Goal: Task Accomplishment & Management: Manage account settings

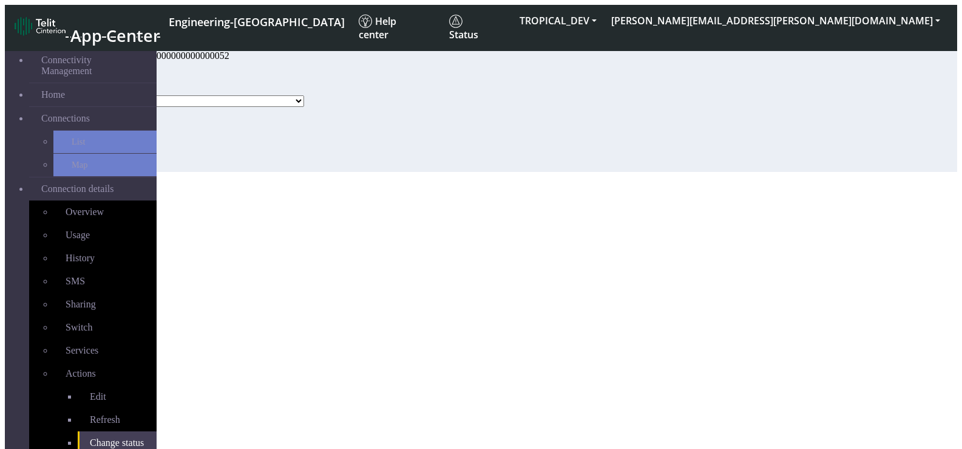
select select "activated"
click at [41, 113] on span "Connections" at bounding box center [65, 118] width 49 height 11
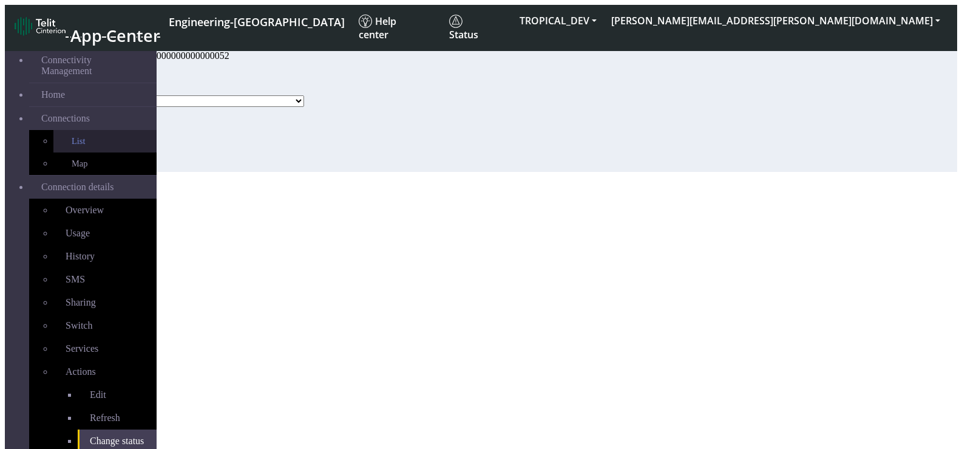
click at [64, 130] on link "List" at bounding box center [104, 141] width 103 height 22
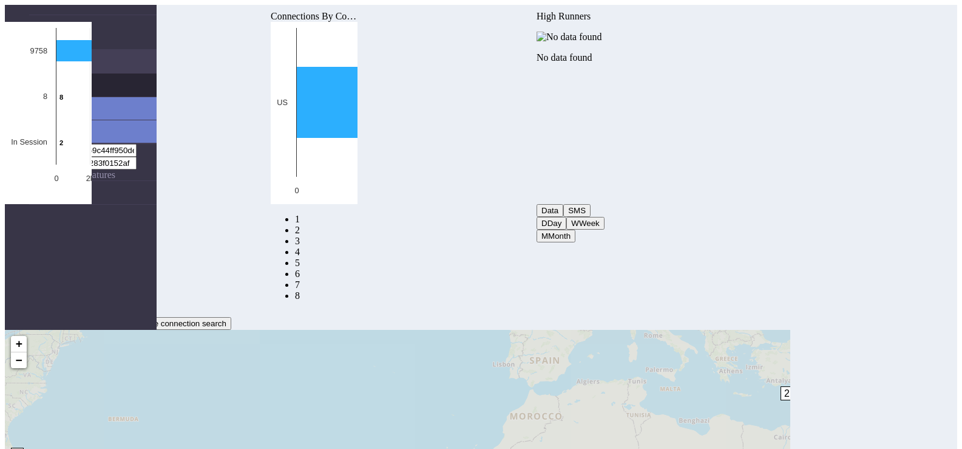
click at [63, 80] on span "Connections" at bounding box center [65, 85] width 49 height 11
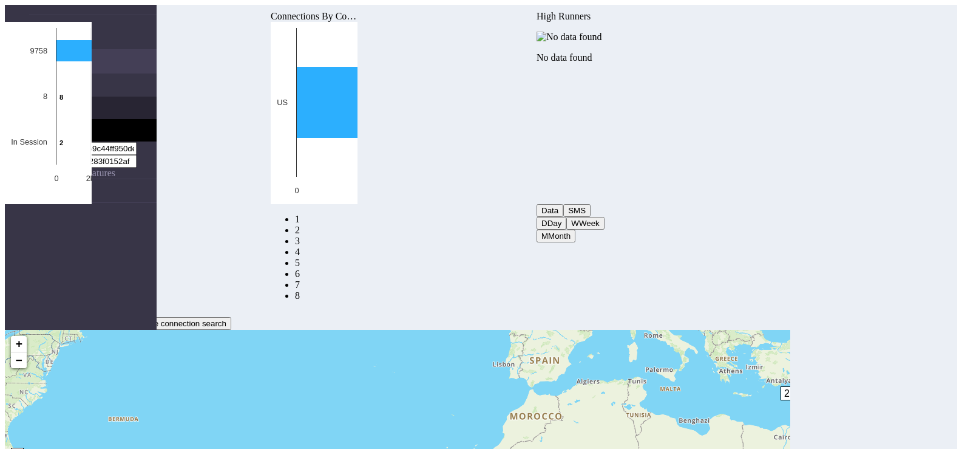
click at [63, 97] on link "List" at bounding box center [104, 108] width 103 height 22
click at [79, 259] on nav "Connectivity Management Home Connections List Map 9595da12abafb59c44ff950de3832…" at bounding box center [81, 229] width 152 height 449
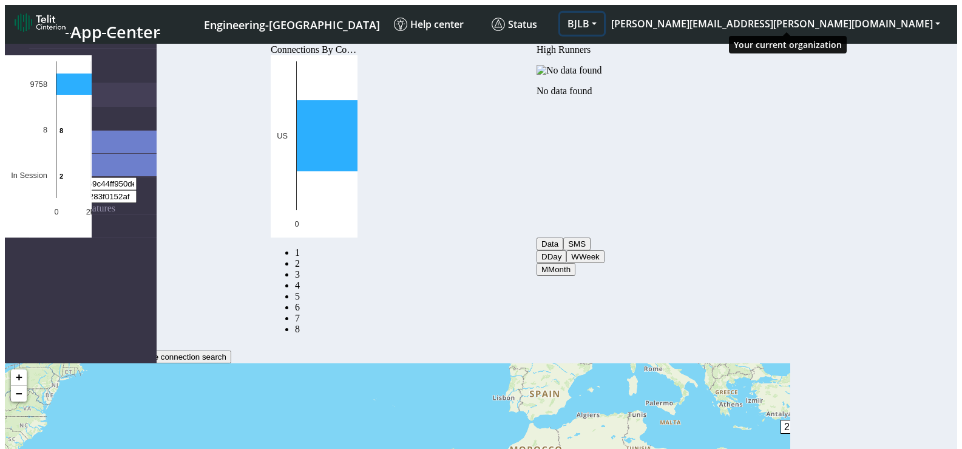
click at [604, 13] on button "BJLB" at bounding box center [582, 24] width 44 height 22
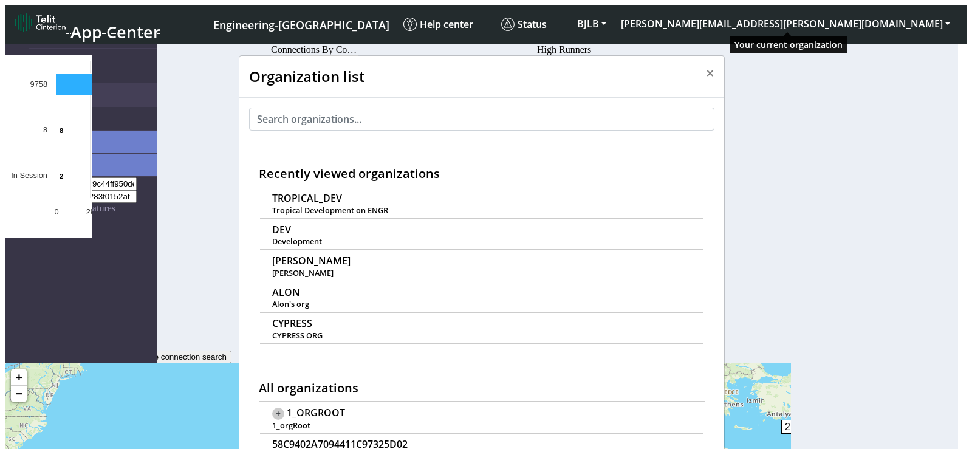
scroll to position [4, 0]
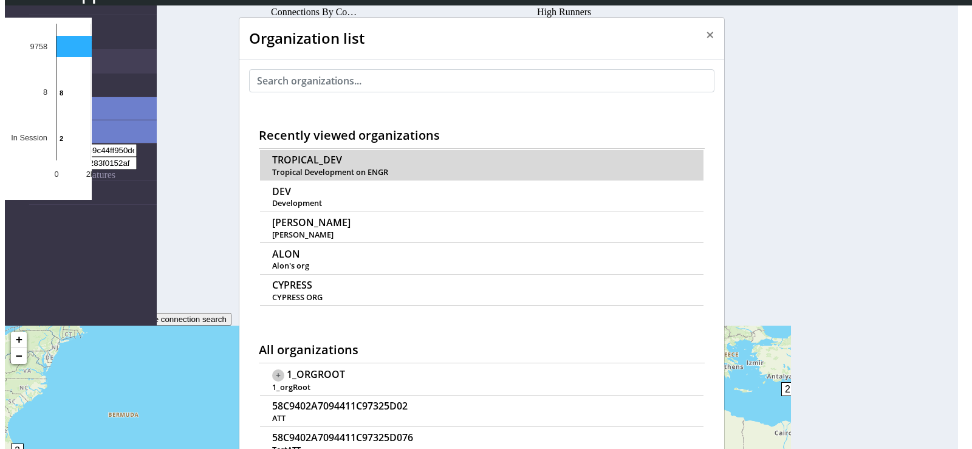
click at [302, 154] on span "TROPICAL_DEV" at bounding box center [307, 160] width 70 height 12
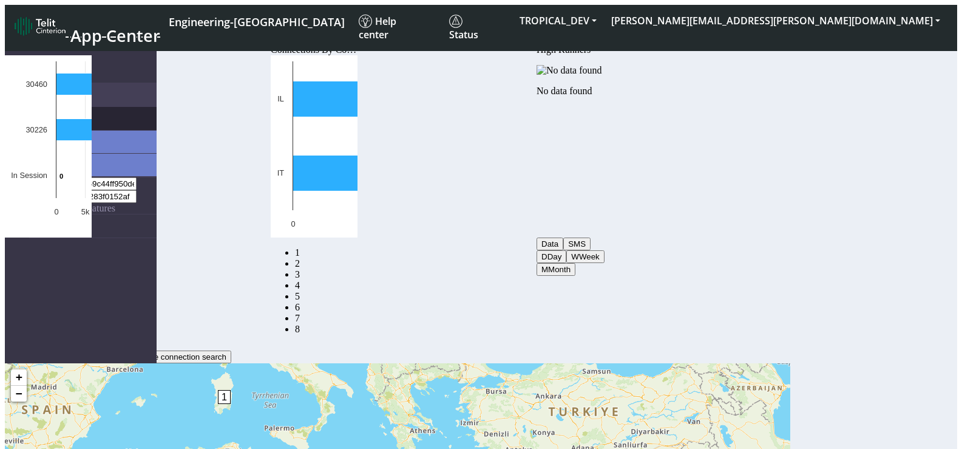
click at [67, 113] on span "Connections" at bounding box center [65, 118] width 49 height 11
click at [53, 132] on link "List" at bounding box center [104, 141] width 103 height 22
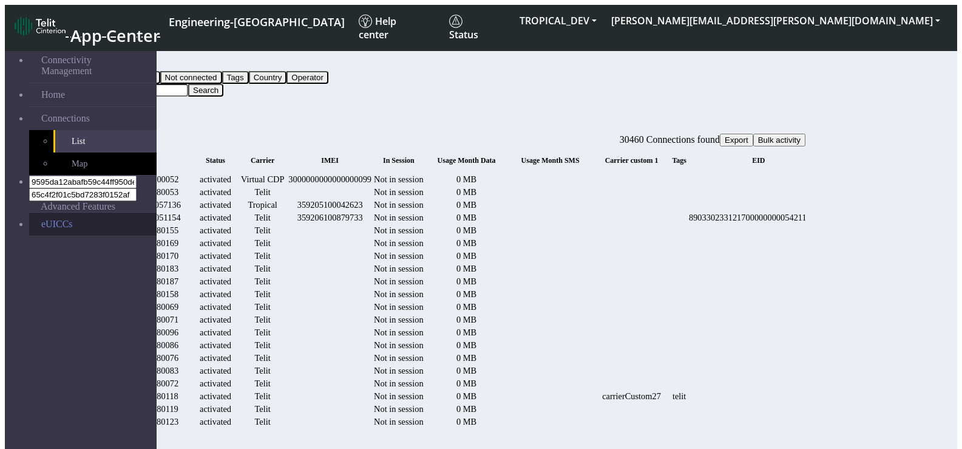
click at [51, 213] on link "eUICCs" at bounding box center [93, 224] width 128 height 23
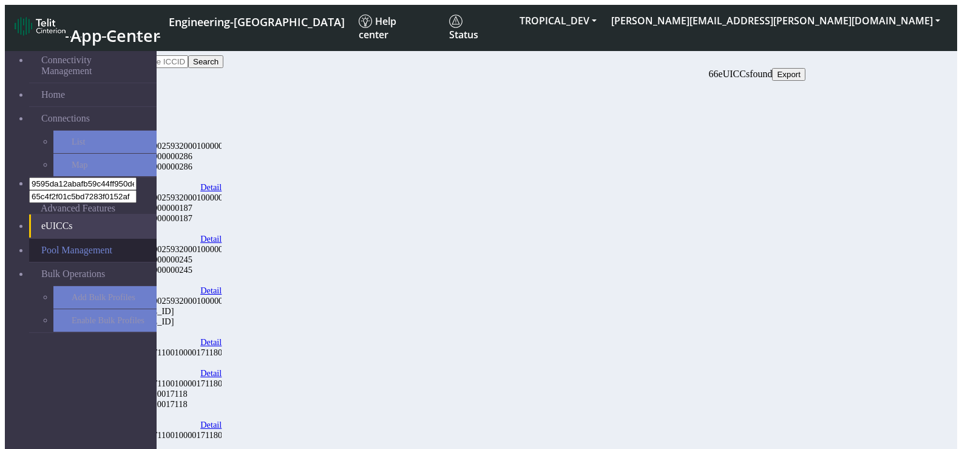
click at [70, 239] on link "Pool Management" at bounding box center [93, 250] width 128 height 23
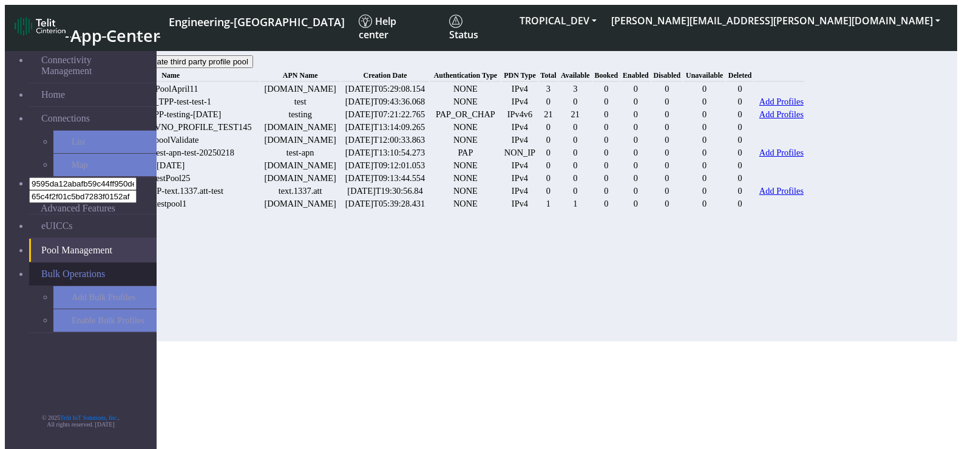
click at [81, 268] on span "Bulk Operations" at bounding box center [73, 273] width 64 height 11
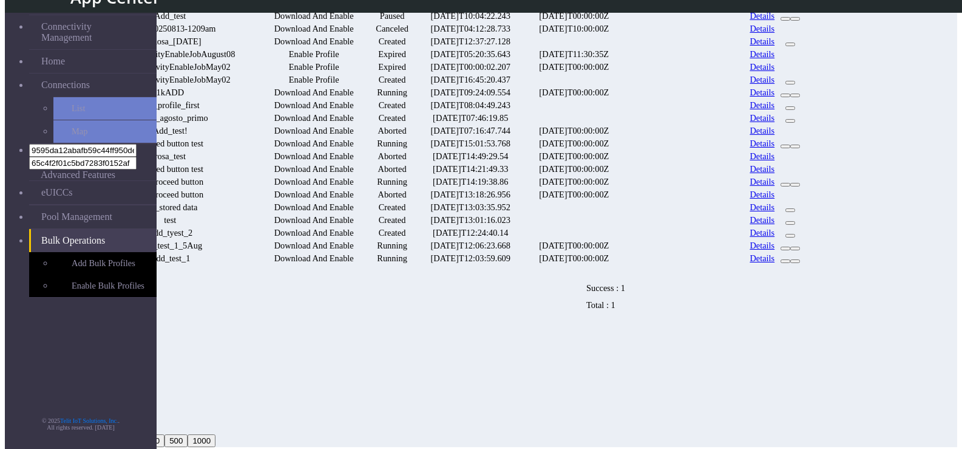
scroll to position [121, 0]
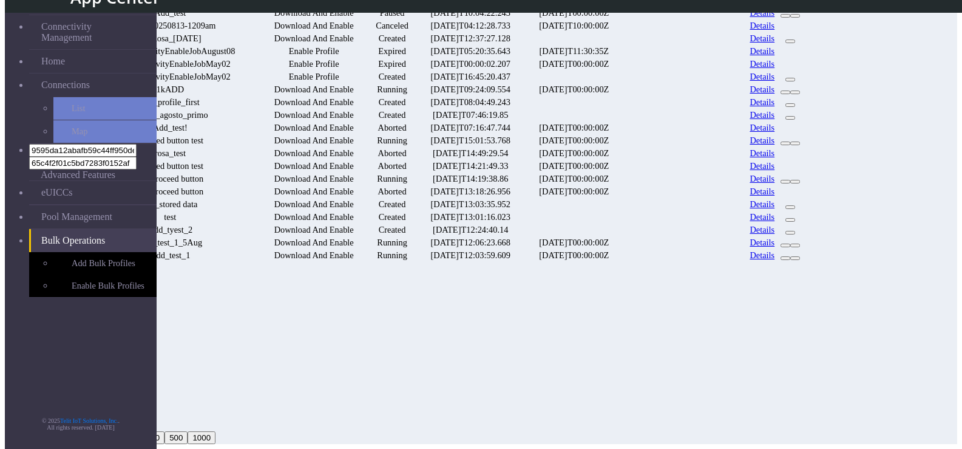
click at [138, 284] on nav "Connectivity Management Home Connections List Map 9595da12abafb59c44ff950de3832…" at bounding box center [81, 229] width 152 height 449
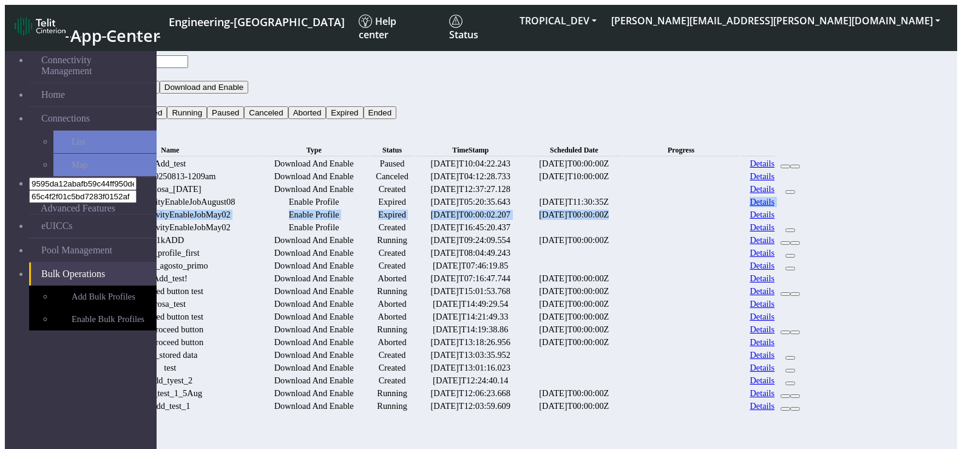
click at [773, 268] on tbody "Add_test Download And Enable Paused [DATE]T10:04:22.243 [DATE]T00:00:00Z Detail…" at bounding box center [443, 285] width 723 height 254
click at [622, 208] on date "[DATE]T11:30:35Z" at bounding box center [574, 202] width 96 height 12
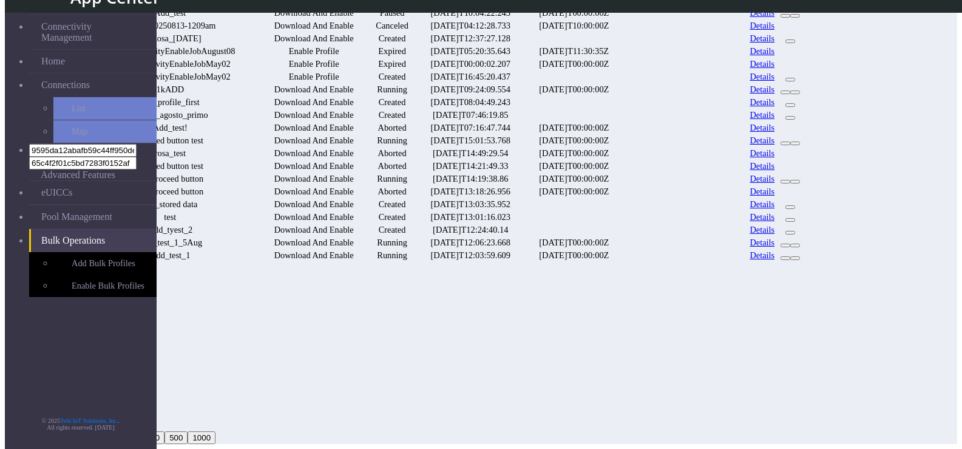
scroll to position [390, 0]
click at [119, 308] on button "2" at bounding box center [112, 302] width 14 height 13
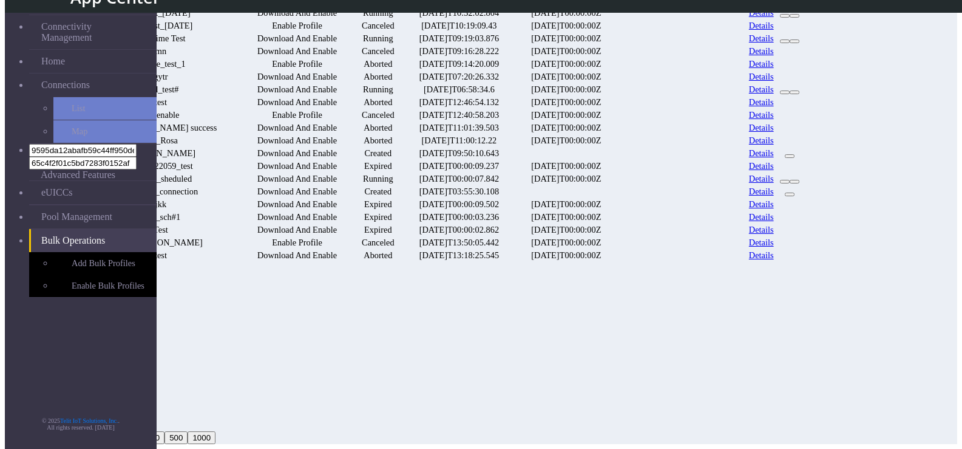
click at [119, 321] on button "3" at bounding box center [112, 314] width 14 height 13
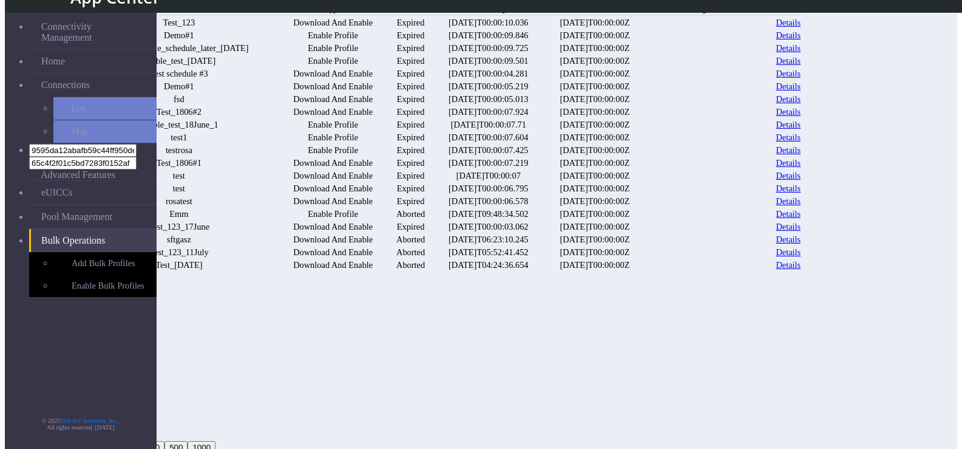
scroll to position [87, 0]
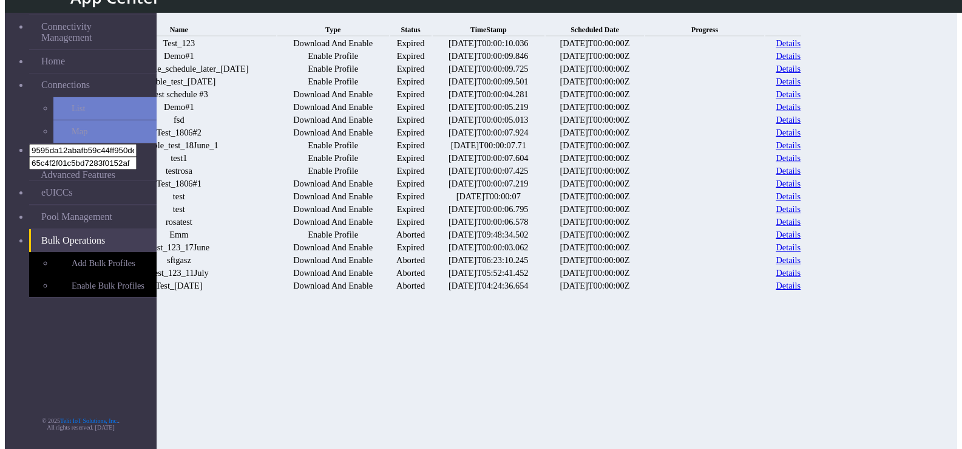
click at [801, 61] on link "Details" at bounding box center [788, 56] width 25 height 10
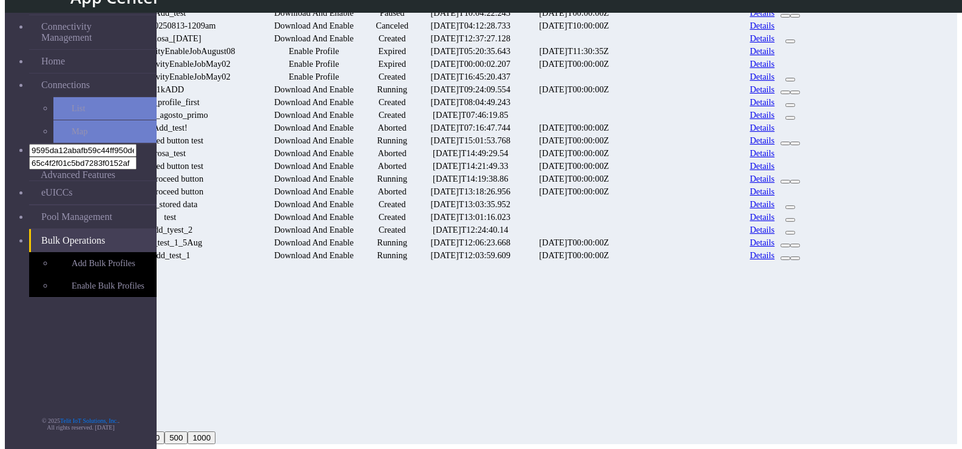
scroll to position [304, 0]
click at [775, 123] on link "Details" at bounding box center [762, 128] width 25 height 10
click at [119, 308] on button "2" at bounding box center [112, 302] width 14 height 13
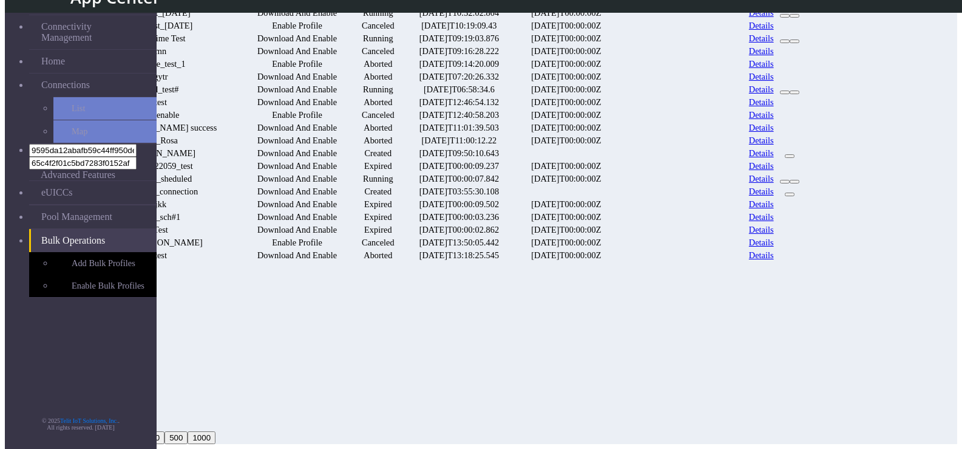
click at [100, 423] on button "20" at bounding box center [90, 424] width 19 height 13
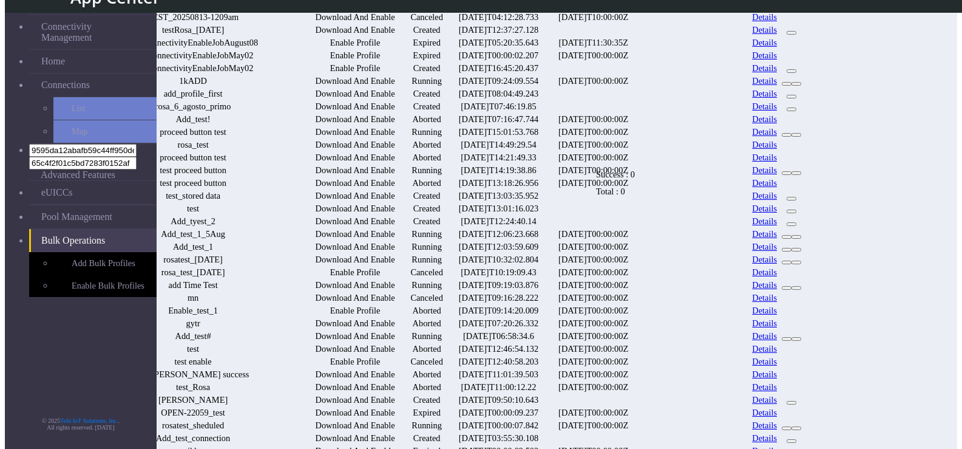
scroll to position [148, 0]
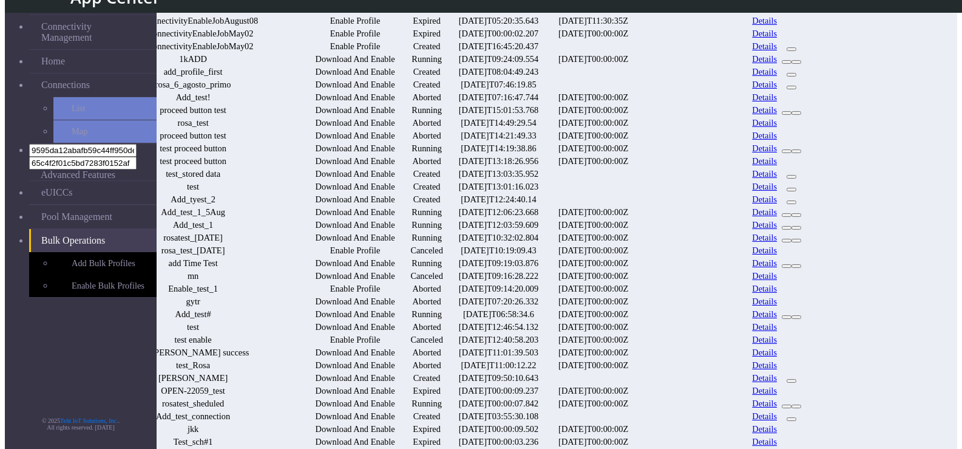
click at [777, 90] on link "Details" at bounding box center [764, 85] width 25 height 10
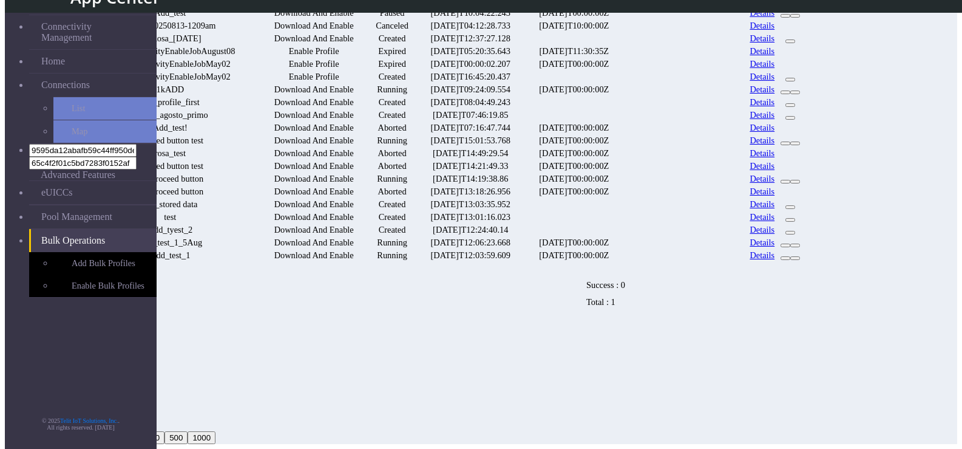
scroll to position [390, 0]
click at [100, 420] on button "20" at bounding box center [90, 424] width 19 height 13
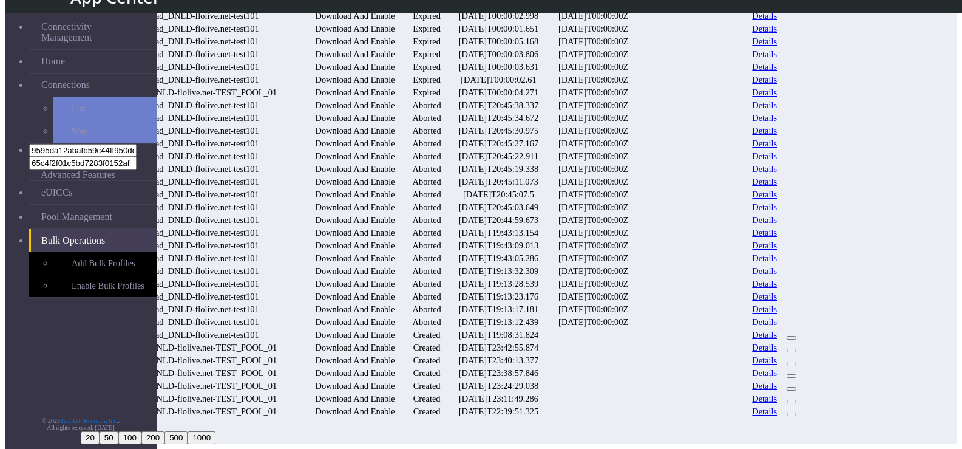
scroll to position [6230, 0]
click at [104, 429] on button "500" at bounding box center [92, 424] width 23 height 13
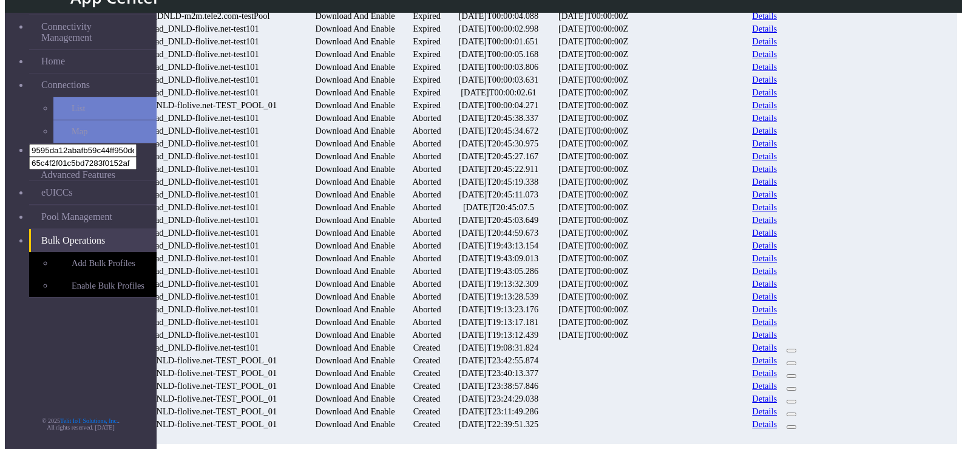
scroll to position [6169, 0]
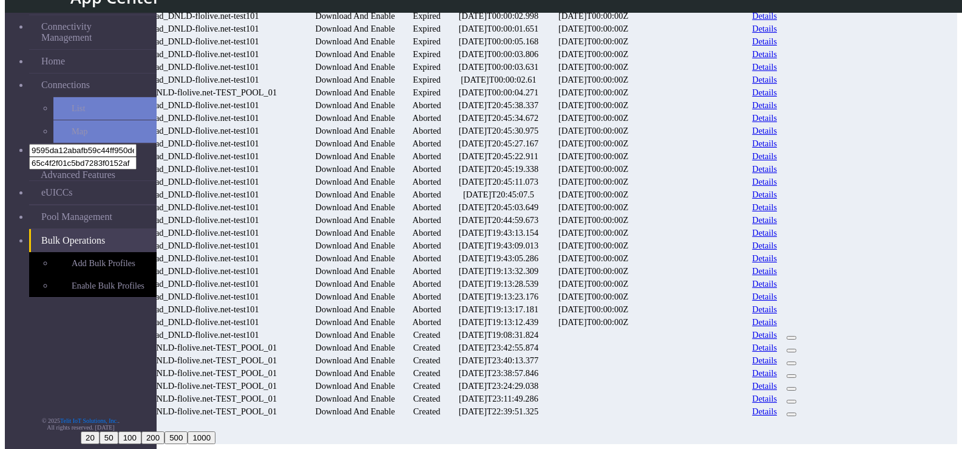
scroll to position [6230, 0]
click at [104, 420] on button "200" at bounding box center [92, 424] width 23 height 13
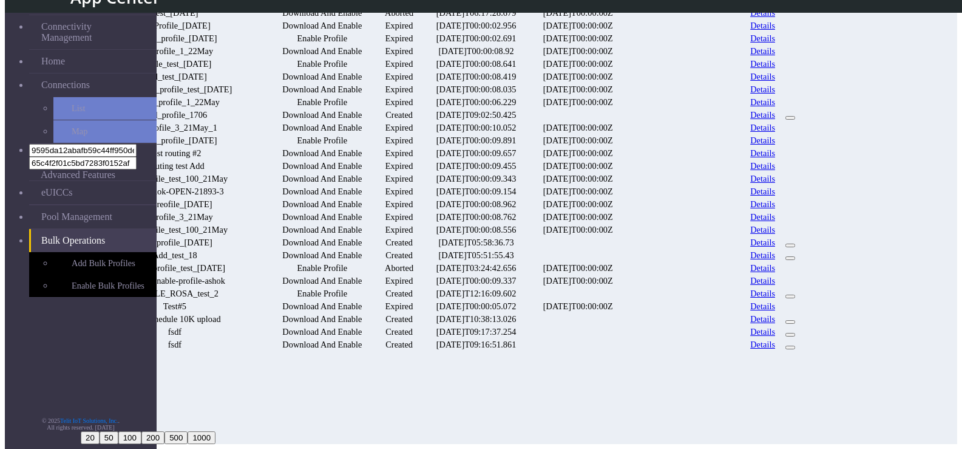
scroll to position [3111, 0]
click at [119, 398] on button "2" at bounding box center [112, 391] width 14 height 13
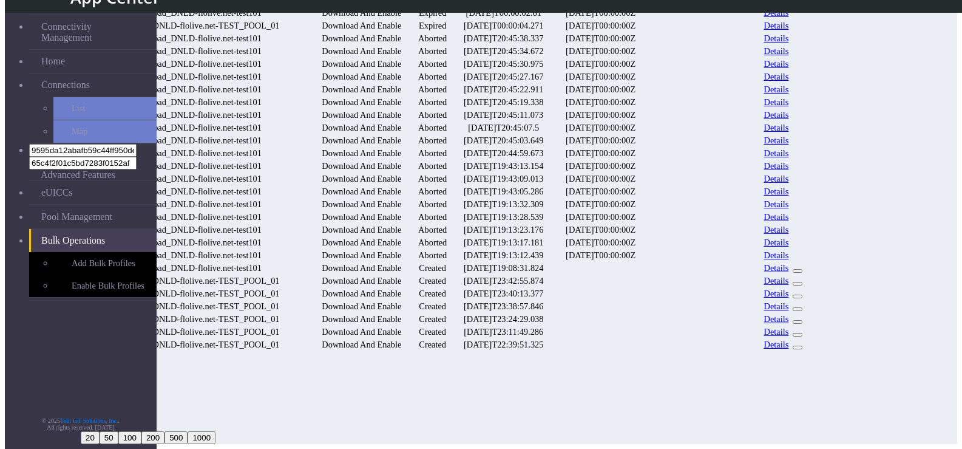
scroll to position [2839, 0]
click at [119, 385] on button "1" at bounding box center [112, 378] width 14 height 13
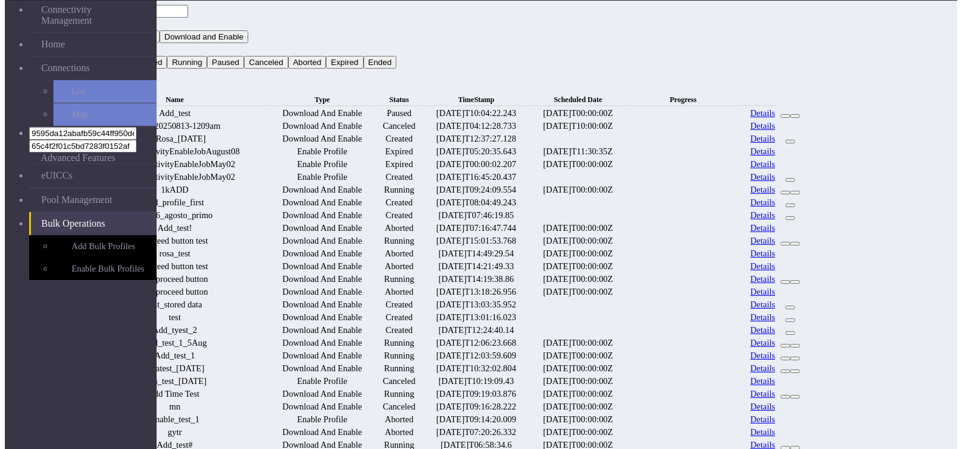
scroll to position [0, 0]
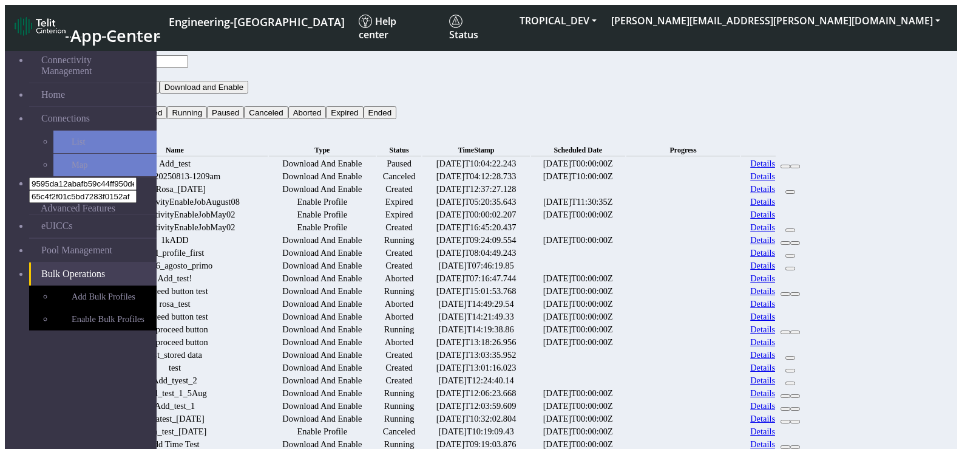
click at [530, 246] on td "[DATE]T09:24:09.554" at bounding box center [476, 240] width 107 height 12
drag, startPoint x: 539, startPoint y: 349, endPoint x: 565, endPoint y: 347, distance: 25.6
click at [530, 246] on td "[DATE]T09:24:09.554" at bounding box center [476, 240] width 107 height 12
drag, startPoint x: 624, startPoint y: 347, endPoint x: 711, endPoint y: 346, distance: 87.4
click at [625, 246] on date "[DATE]T00:00:00Z" at bounding box center [578, 240] width 94 height 12
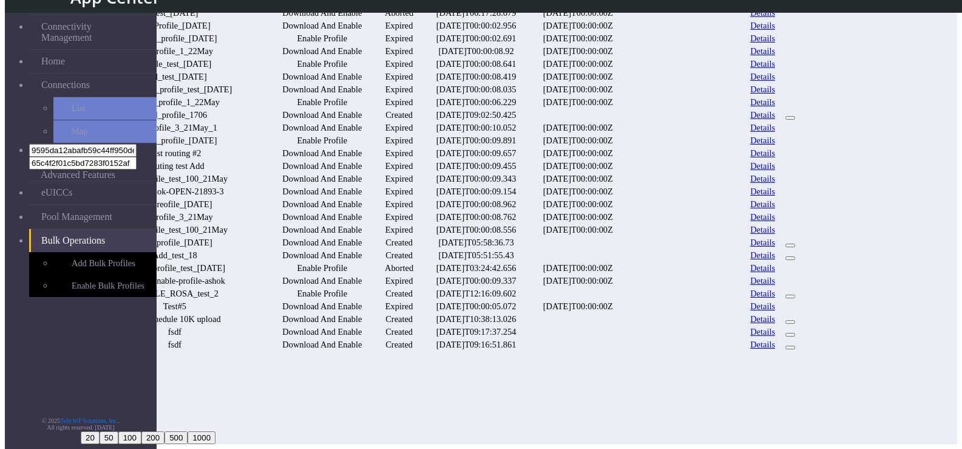
scroll to position [3111, 0]
click at [104, 423] on button "100" at bounding box center [92, 424] width 23 height 13
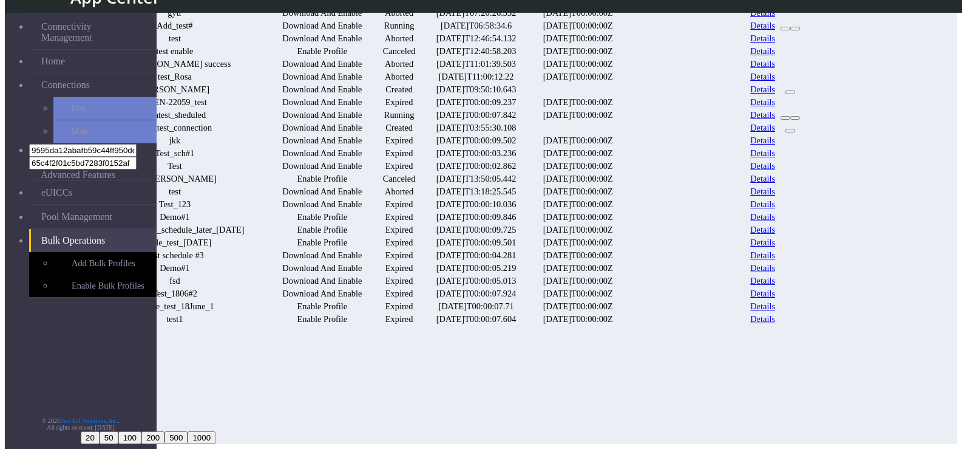
scroll to position [1411, 0]
click at [100, 422] on button "50" at bounding box center [90, 424] width 19 height 13
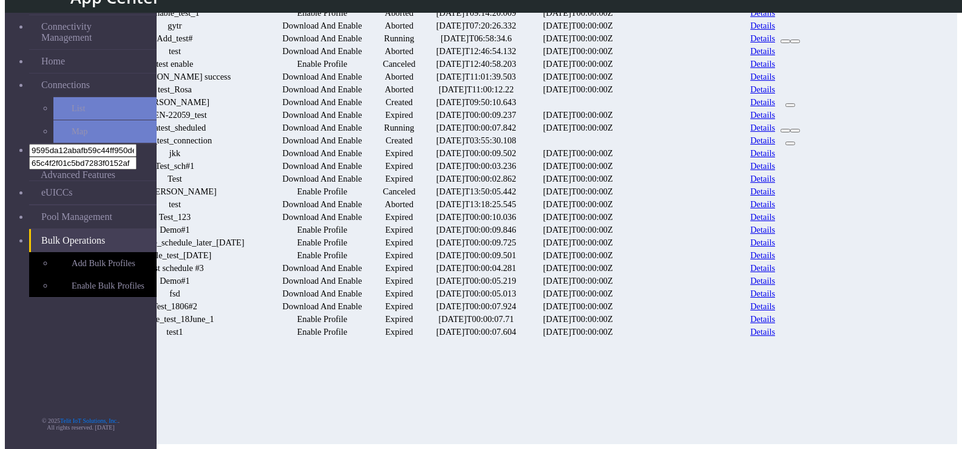
click at [392, 420] on div "1 2 3 4 50 20 50 100 200 500 1000" at bounding box center [443, 396] width 725 height 95
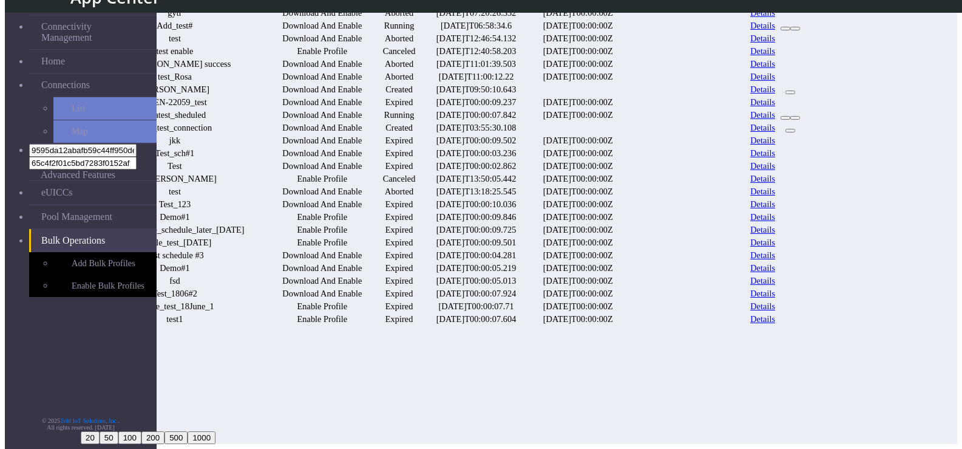
click at [119, 372] on button "2" at bounding box center [112, 365] width 14 height 13
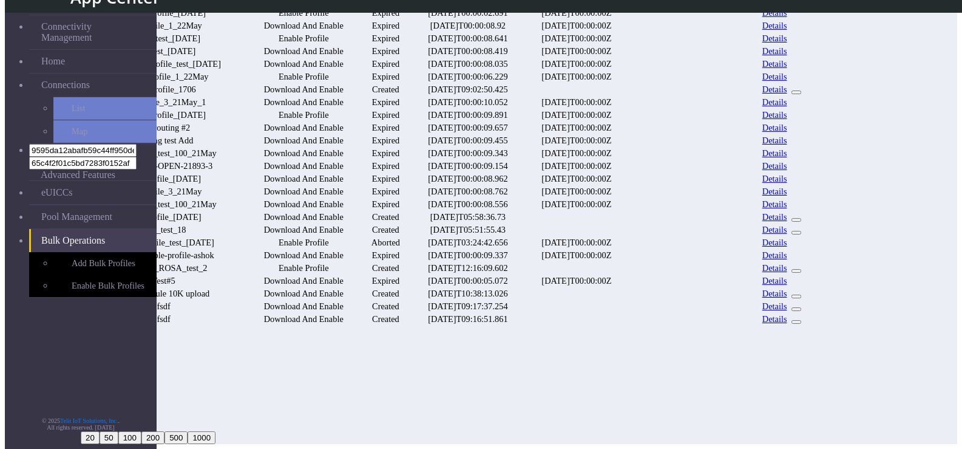
click at [245, 237] on td "Enable_profile_test_[DATE]" at bounding box center [163, 243] width 163 height 12
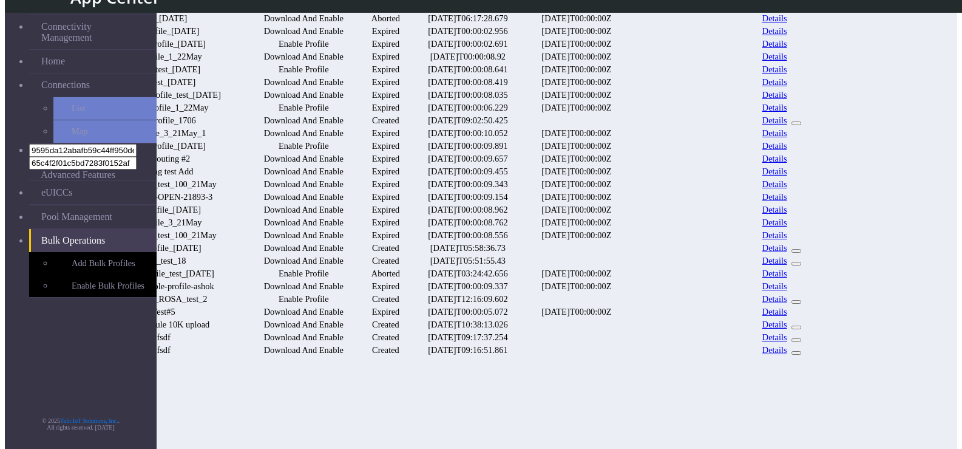
scroll to position [425, 0]
